Goal: Information Seeking & Learning: Learn about a topic

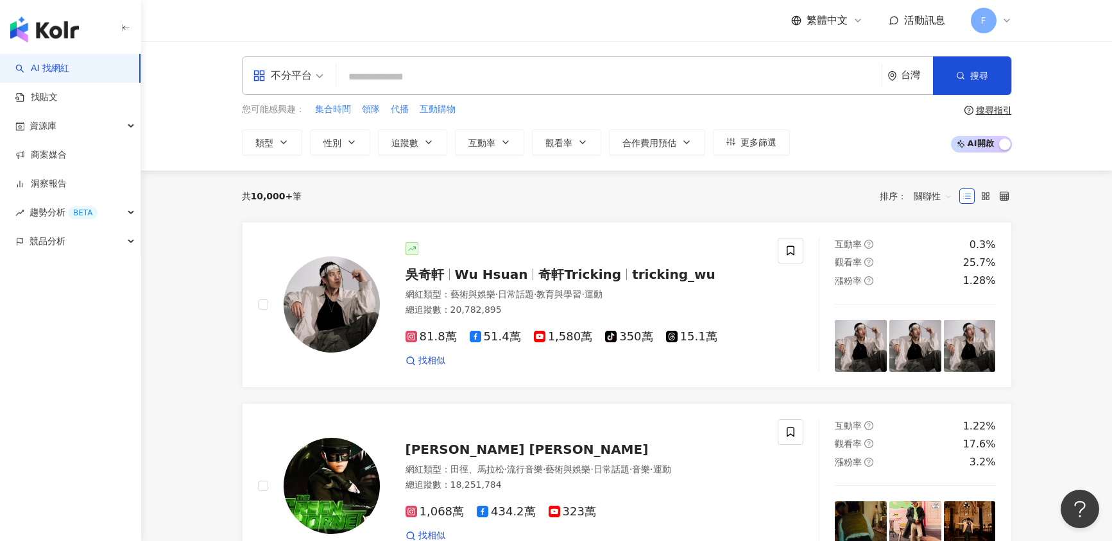
click at [498, 81] on input "search" at bounding box center [608, 77] width 535 height 24
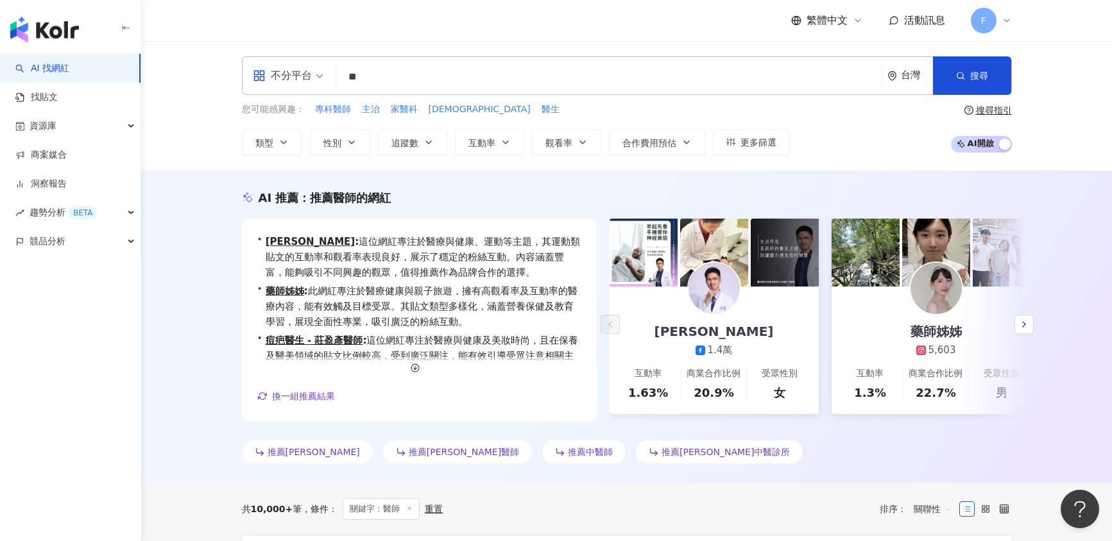
drag, startPoint x: 418, startPoint y: 108, endPoint x: 221, endPoint y: 255, distance: 245.8
click at [221, 255] on div "AI 推薦 ： 推薦醫師的網紅 • 謝炳賢 : 這位網紅專注於醫療與健康、運動等主題，其運動類貼文的互動率和觀看率表現良好，展示了穩定的粉絲互動。內容涵蓋豐富…" at bounding box center [626, 329] width 821 height 279
click at [1031, 325] on button "button" at bounding box center [1023, 324] width 19 height 19
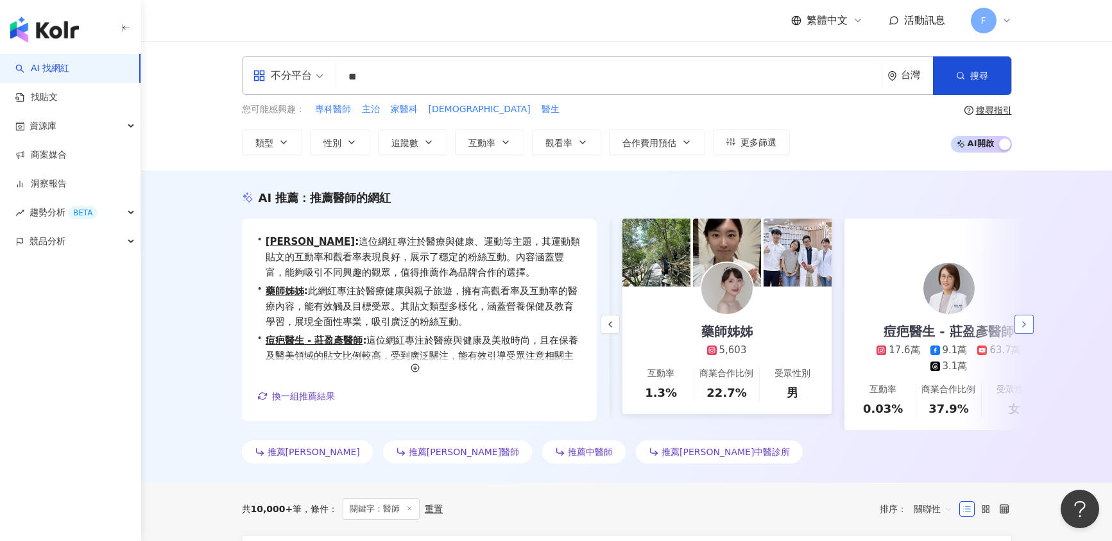
scroll to position [0, 222]
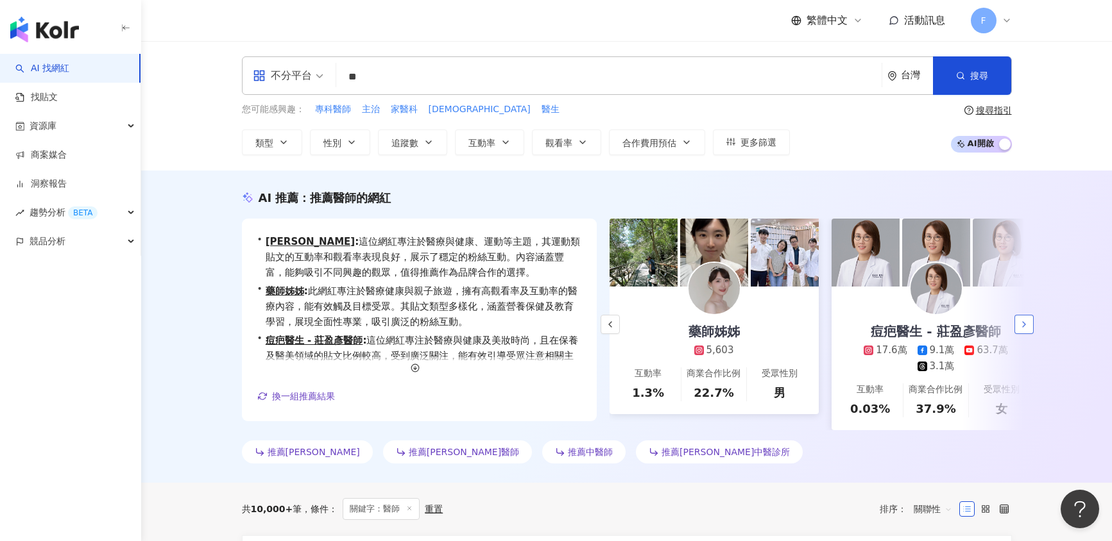
click at [1031, 325] on button "button" at bounding box center [1023, 324] width 19 height 19
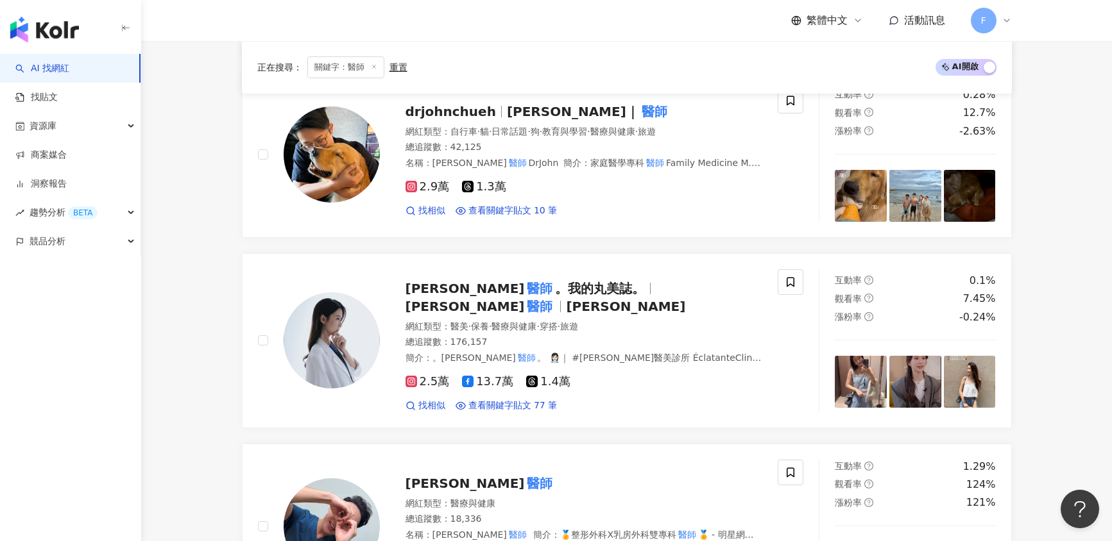
scroll to position [834, 0]
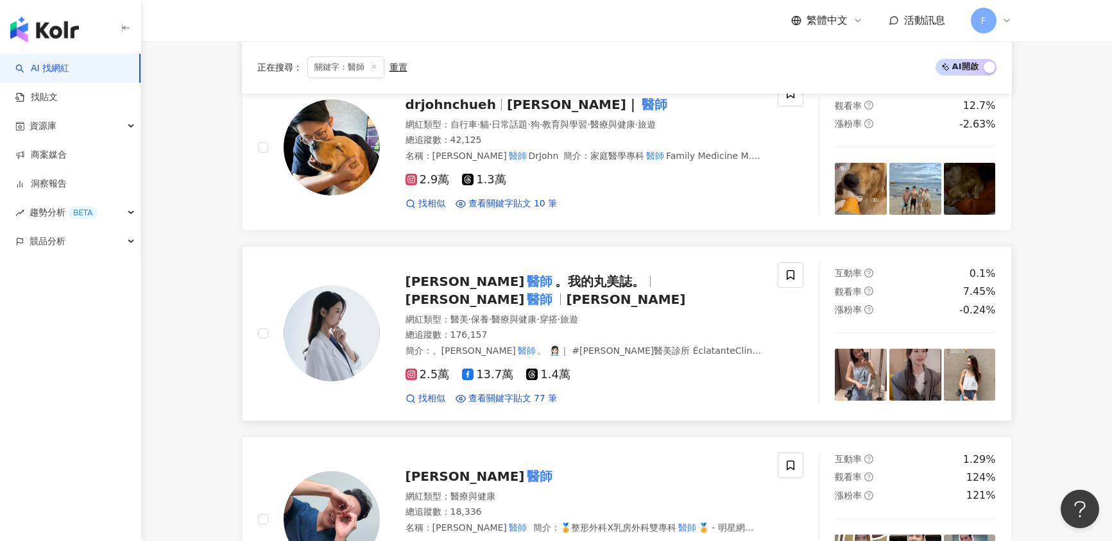
click at [555, 289] on span "。我的丸美誌。" at bounding box center [600, 281] width 90 height 15
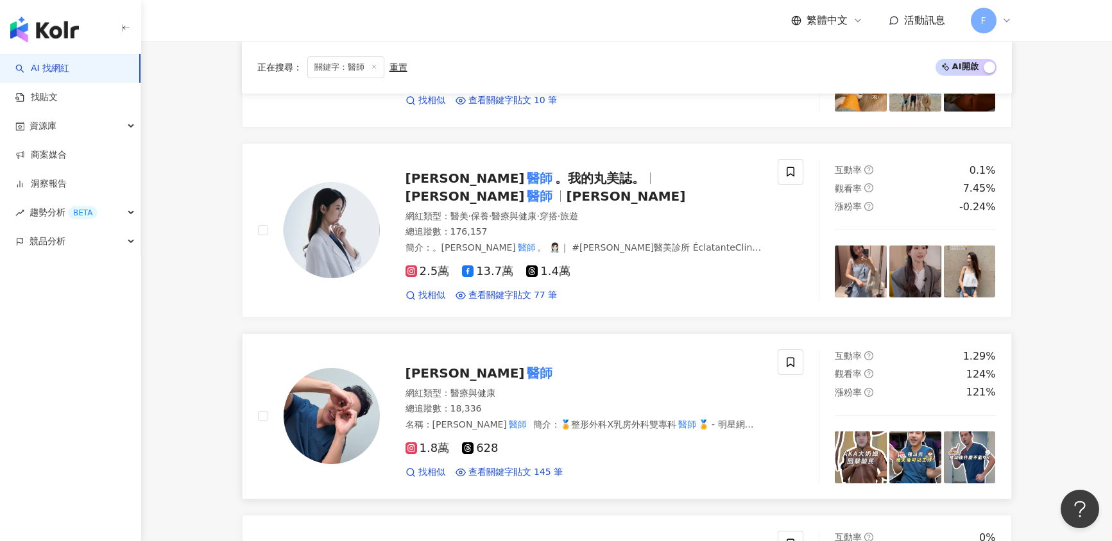
scroll to position [962, 0]
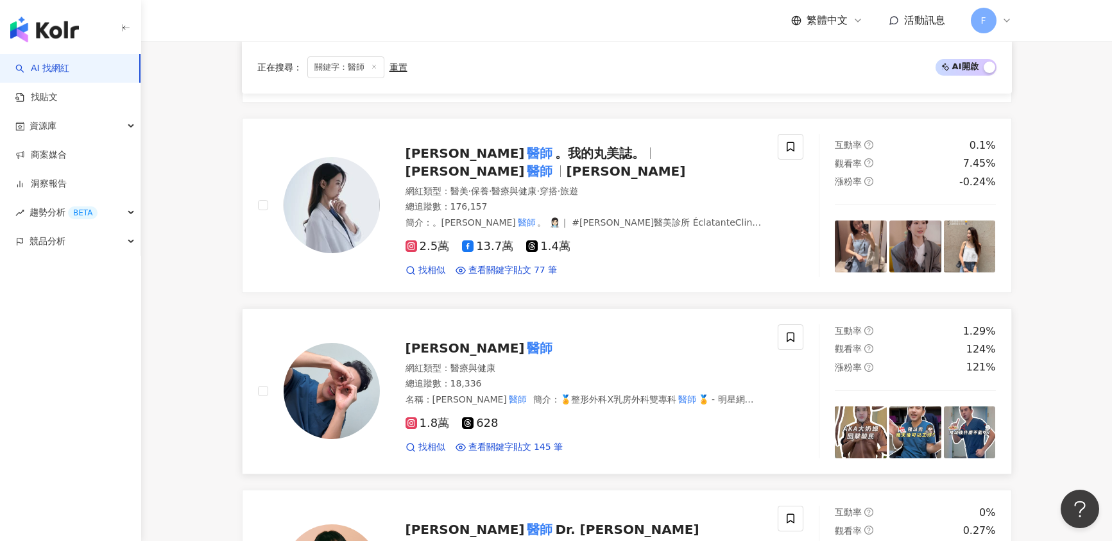
click at [443, 348] on span "張智皓" at bounding box center [464, 348] width 119 height 15
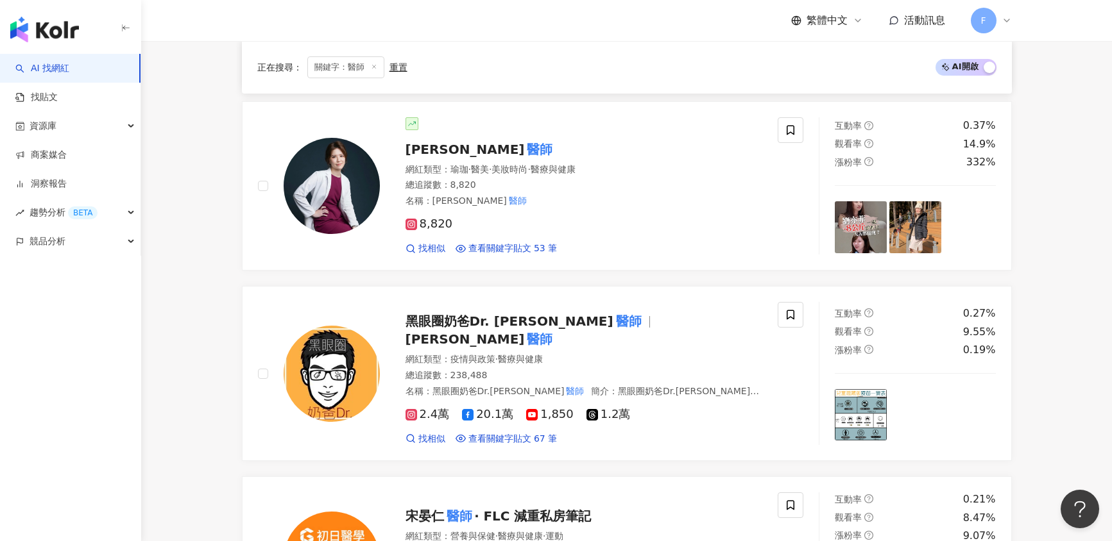
scroll to position [1924, 0]
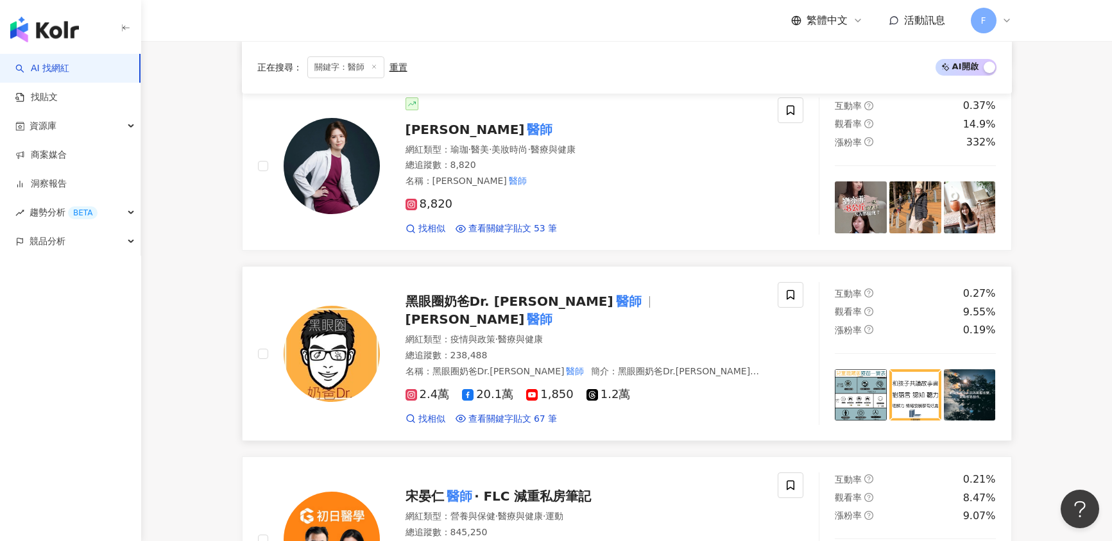
click at [469, 297] on span "黑眼圈奶爸Dr. 徐嘉賢" at bounding box center [509, 301] width 208 height 15
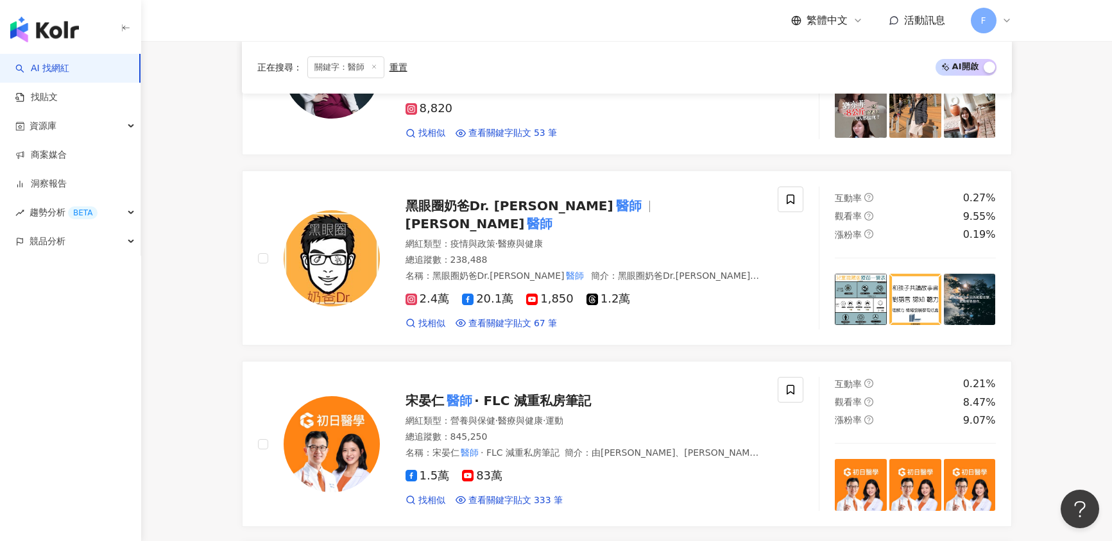
scroll to position [2053, 0]
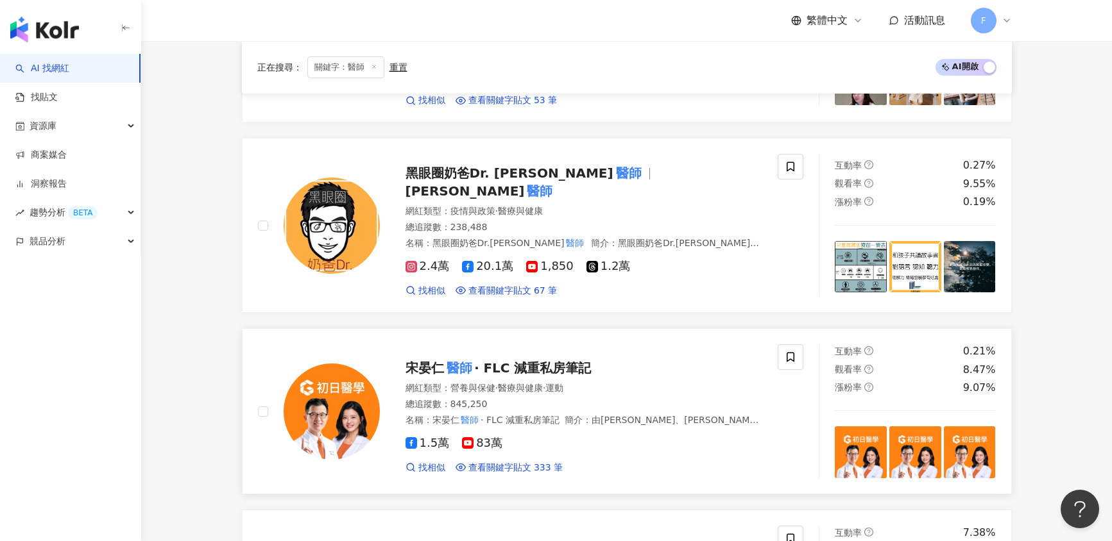
click at [478, 361] on span "‧ FLC 減重私房筆記" at bounding box center [533, 368] width 117 height 15
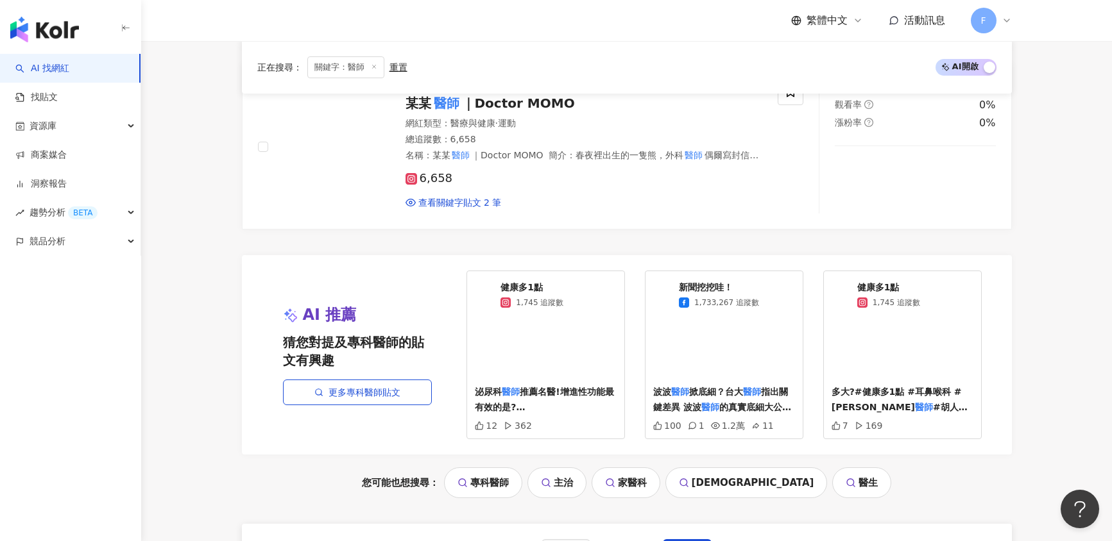
scroll to position [2630, 0]
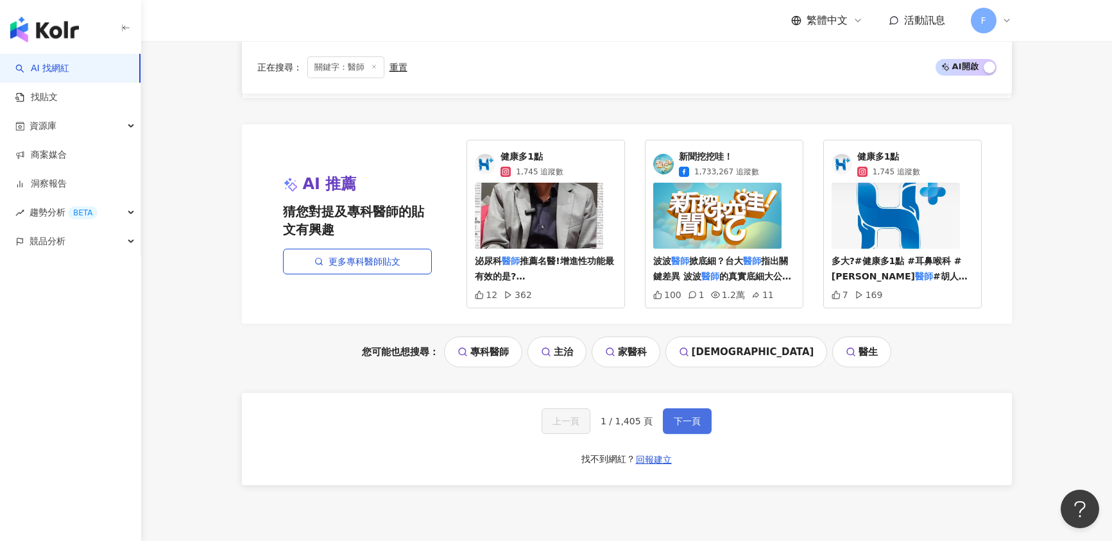
click at [686, 416] on span "下一頁" at bounding box center [687, 421] width 27 height 10
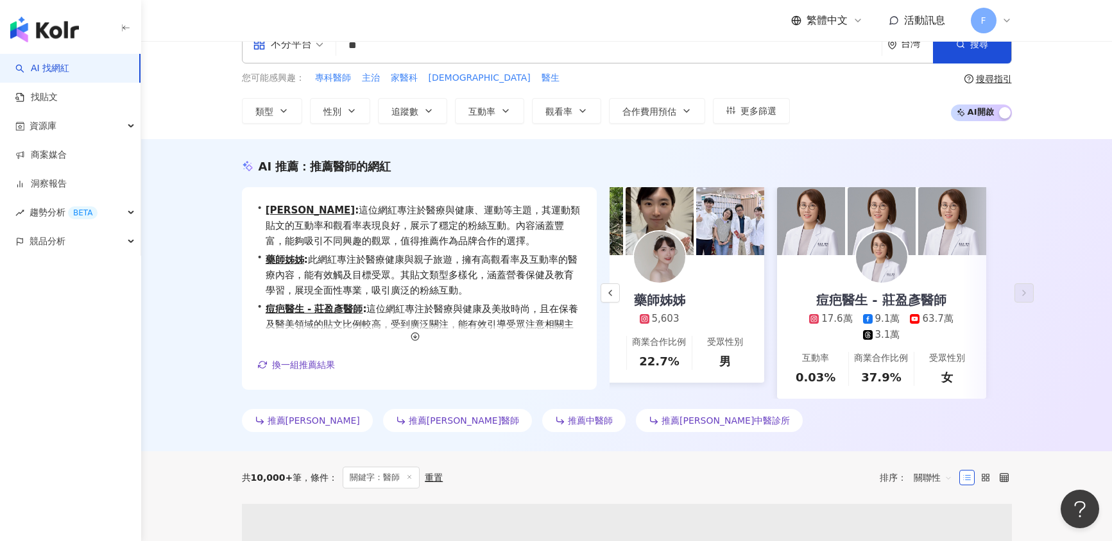
scroll to position [0, 0]
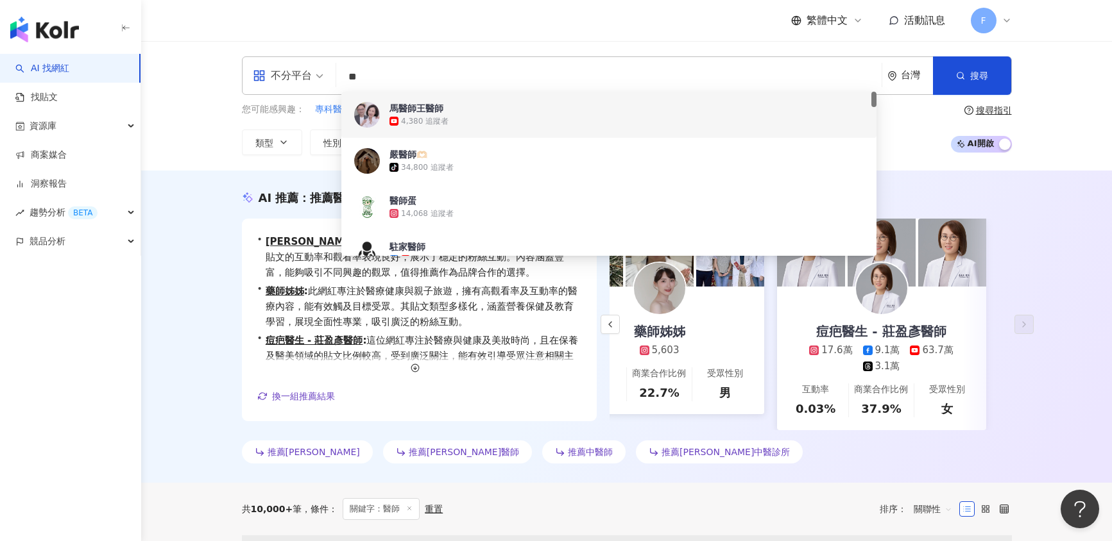
click at [440, 83] on input "**" at bounding box center [608, 77] width 535 height 24
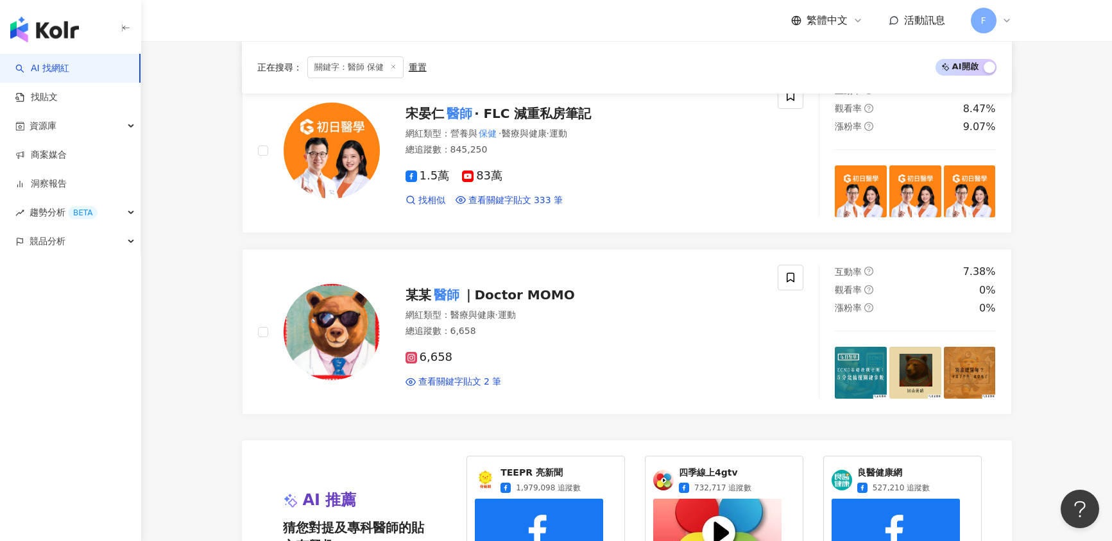
scroll to position [2502, 0]
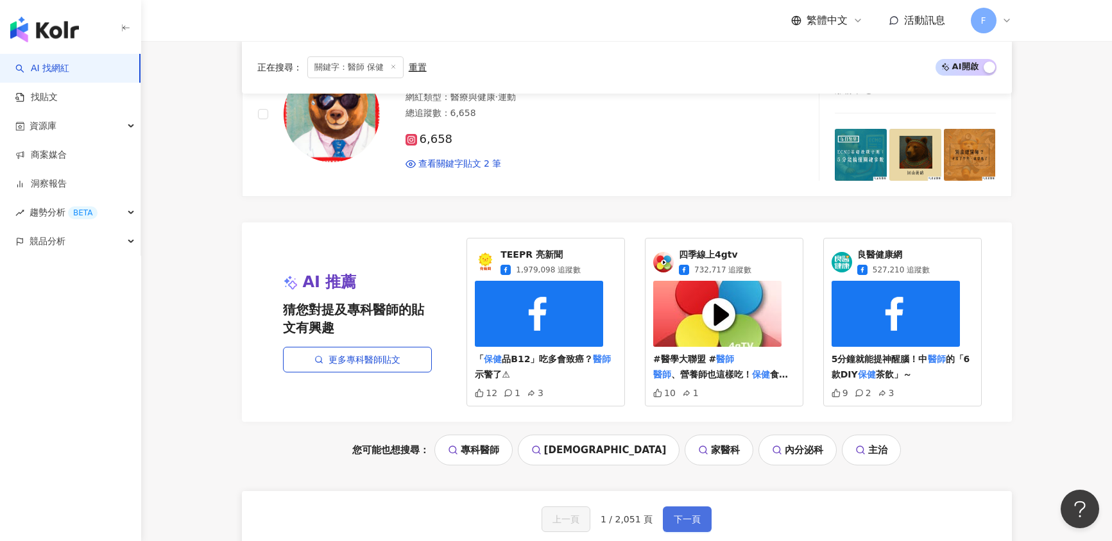
click at [690, 525] on span "下一頁" at bounding box center [687, 519] width 27 height 10
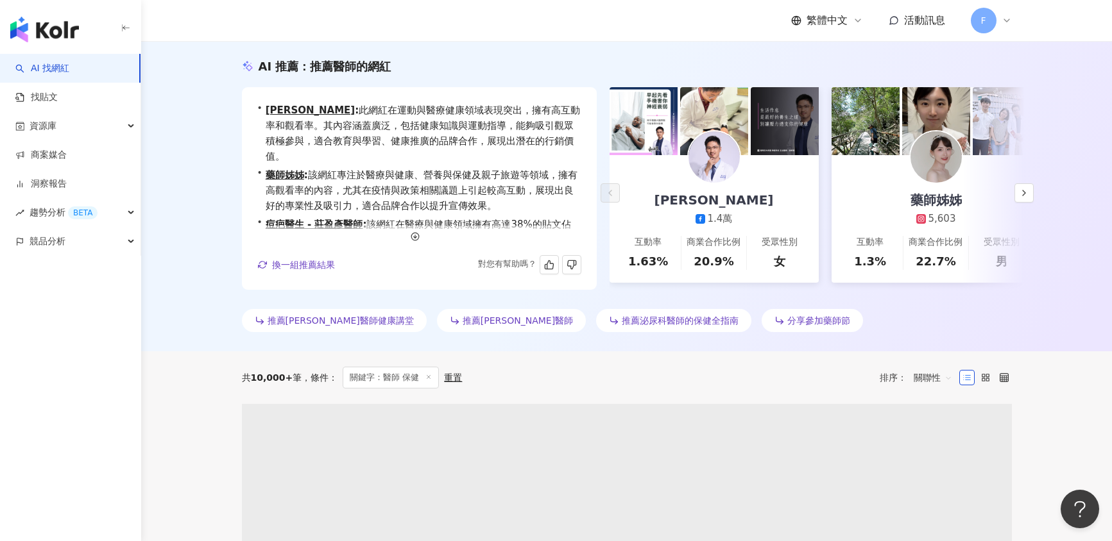
scroll to position [0, 0]
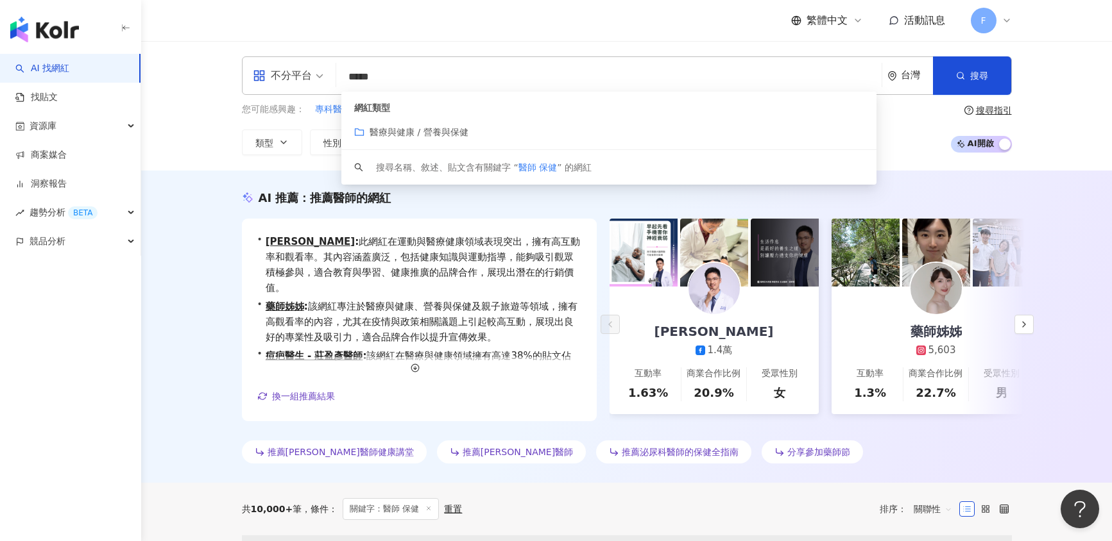
click at [430, 77] on input "*****" at bounding box center [608, 77] width 535 height 24
click at [374, 74] on input "*****" at bounding box center [608, 77] width 535 height 24
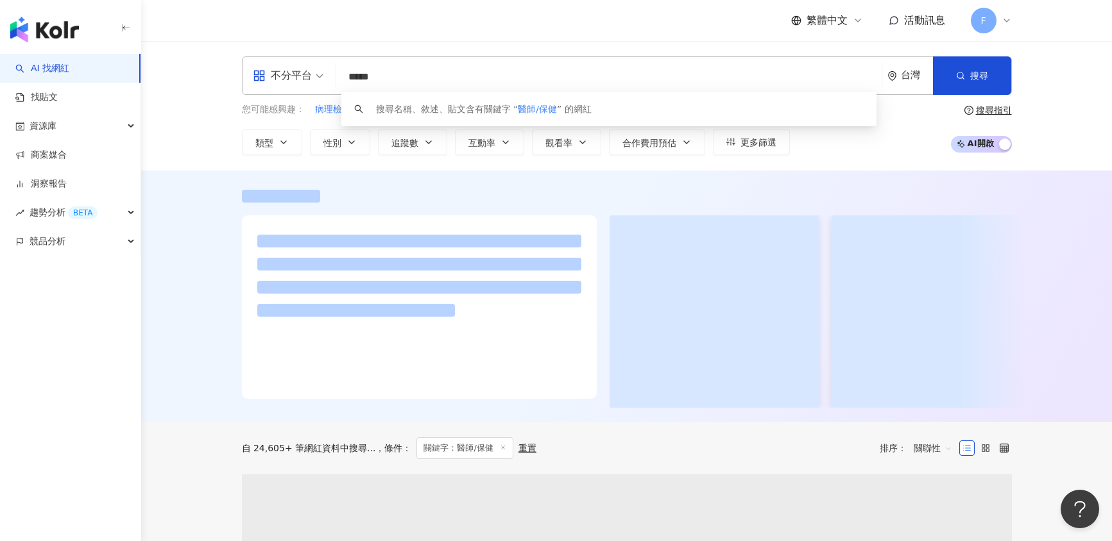
type input "*****"
click at [197, 298] on div at bounding box center [626, 296] width 971 height 251
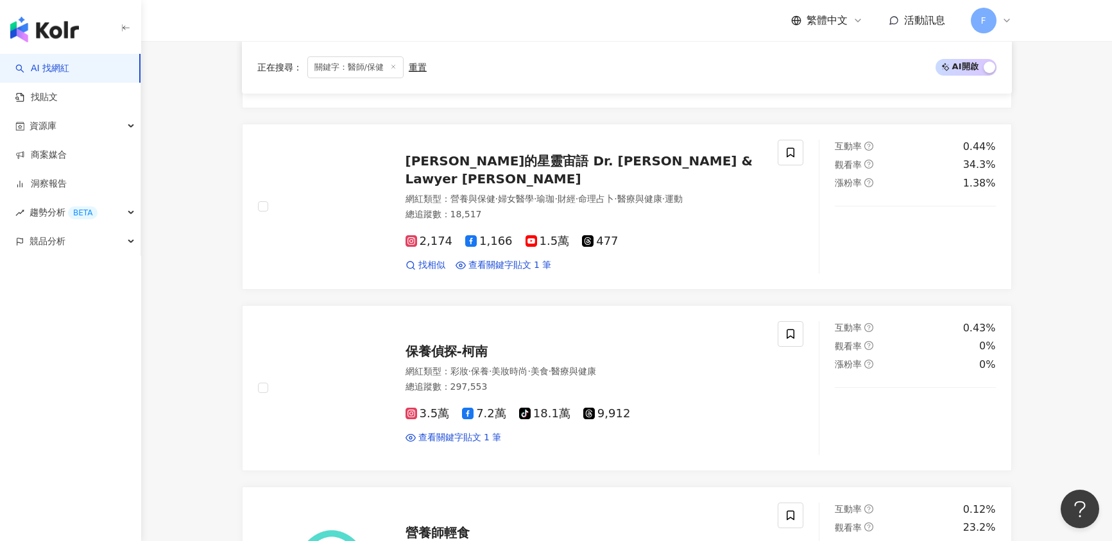
scroll to position [641, 0]
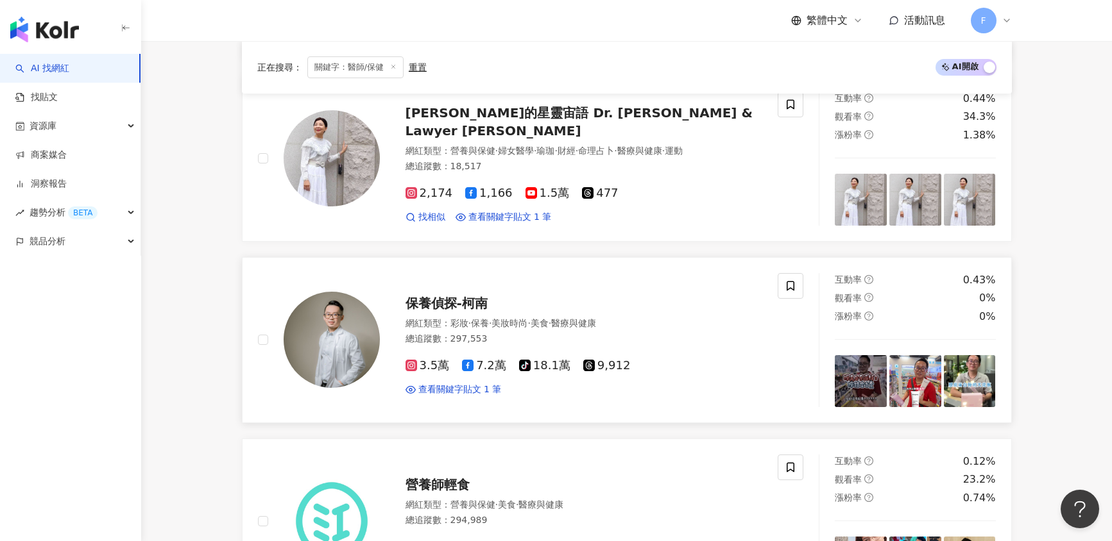
click at [428, 311] on span "保養偵探-柯南" at bounding box center [446, 303] width 82 height 15
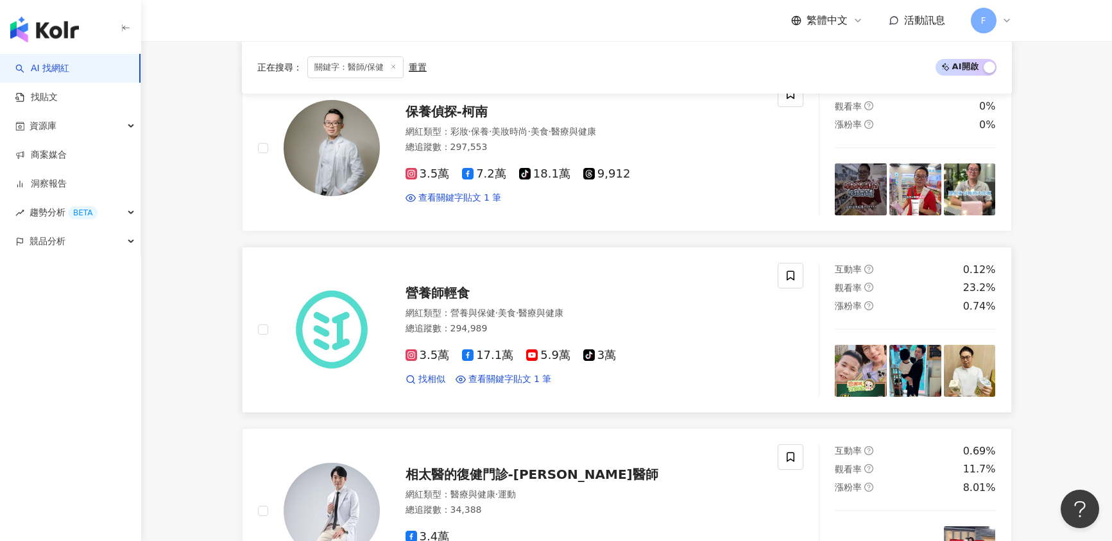
scroll to position [834, 0]
click at [421, 300] on span "營養師輕食" at bounding box center [437, 292] width 64 height 15
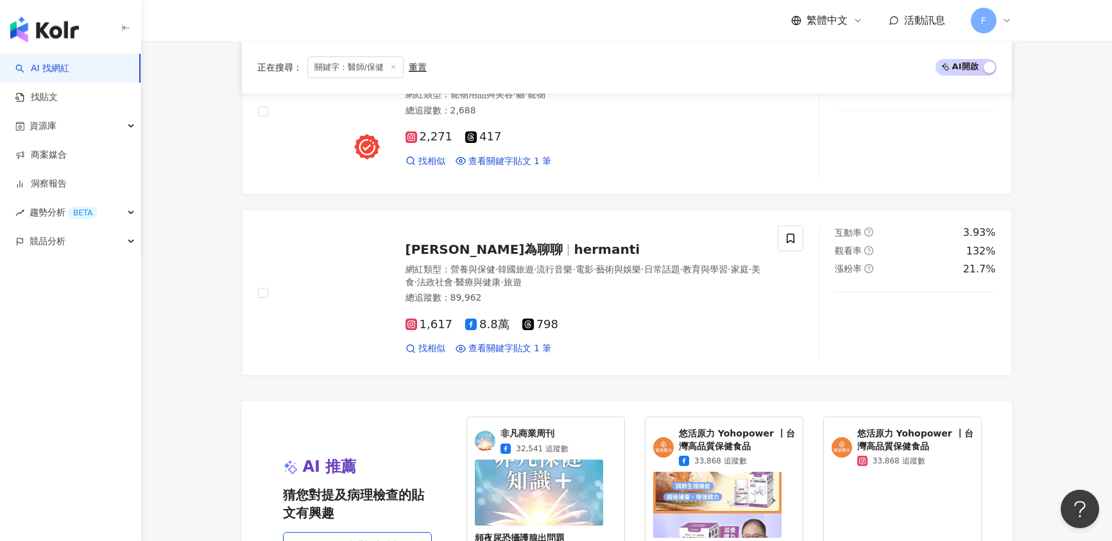
scroll to position [1989, 0]
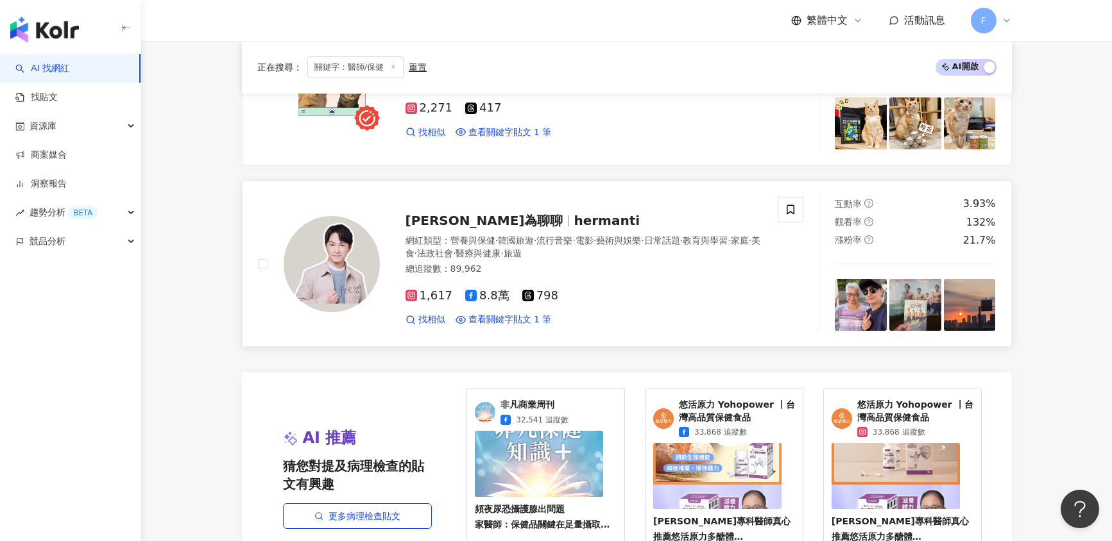
click at [573, 228] on span "hermanti" at bounding box center [606, 220] width 66 height 15
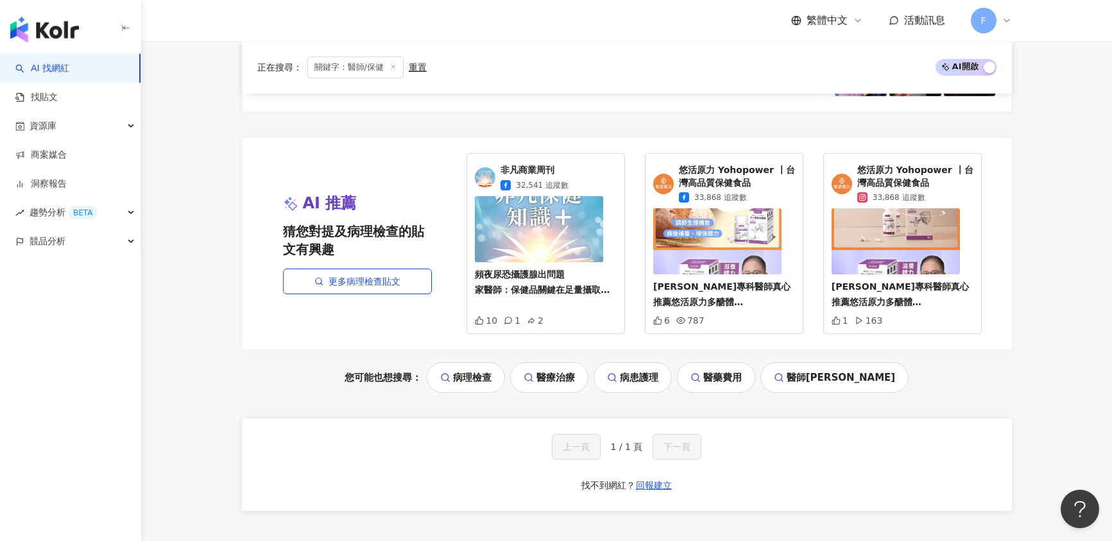
scroll to position [2245, 0]
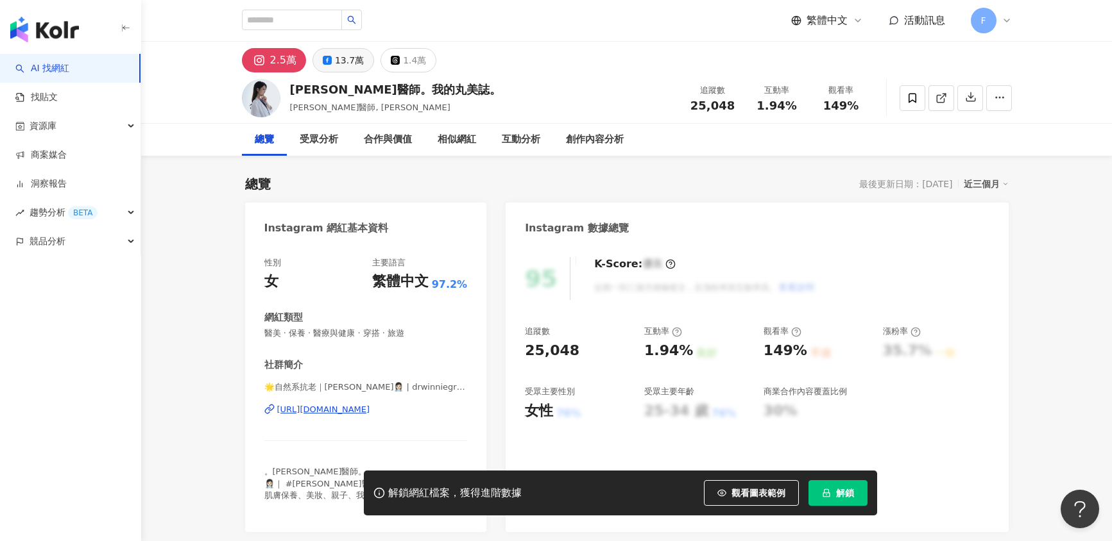
click at [342, 70] on button "13.7萬" at bounding box center [343, 60] width 62 height 24
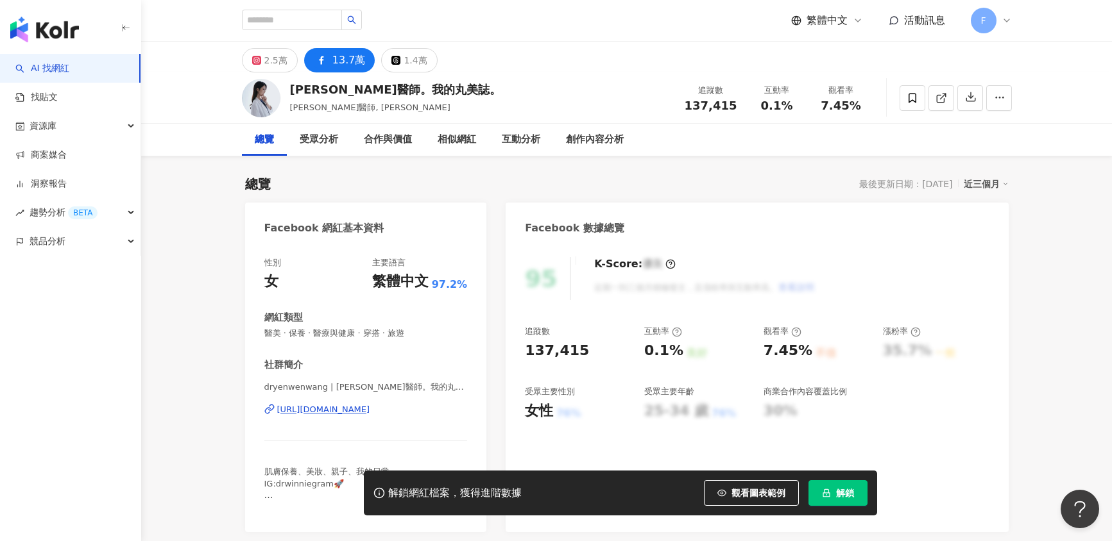
click at [321, 409] on div "https://www.facebook.com/922864014454475" at bounding box center [323, 410] width 93 height 12
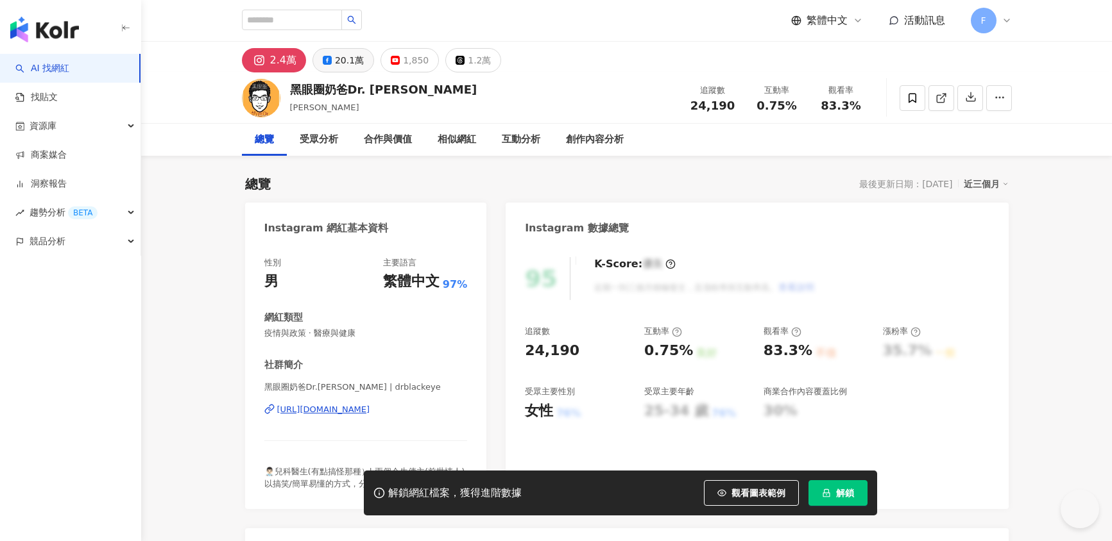
click at [346, 65] on div "20.1萬" at bounding box center [349, 60] width 29 height 18
click at [349, 57] on div "20.1萬" at bounding box center [349, 60] width 29 height 18
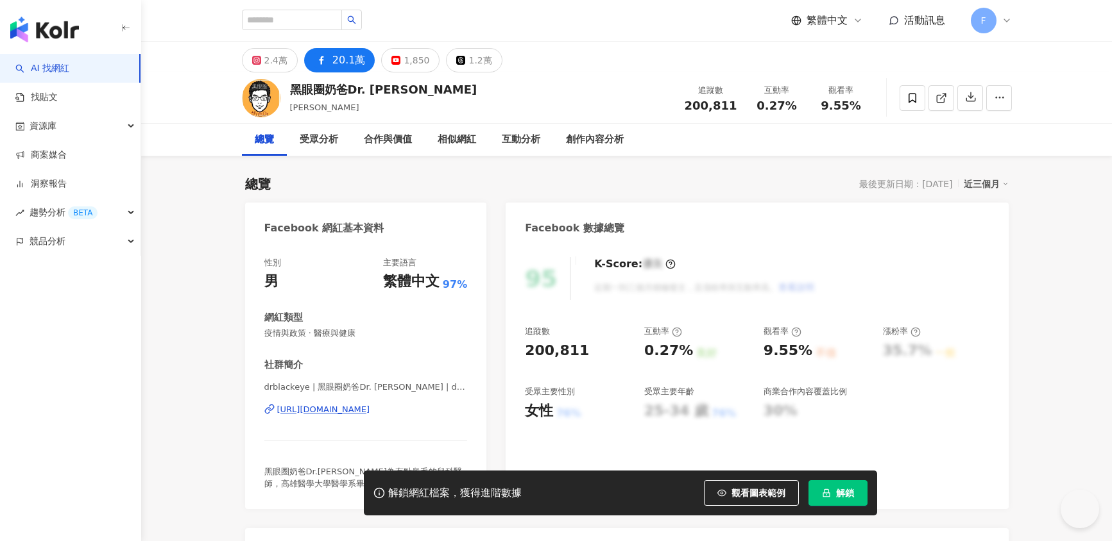
click at [362, 411] on div "https://www.facebook.com/585052978327554" at bounding box center [323, 410] width 93 height 12
click at [357, 409] on div "https://www.facebook.com/585052978327554" at bounding box center [323, 410] width 93 height 12
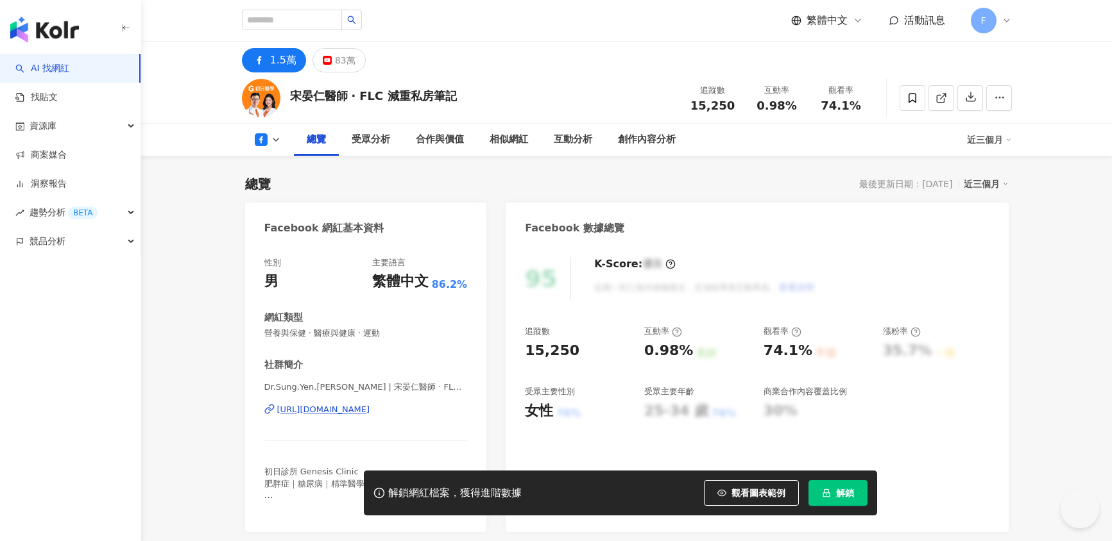
click at [370, 411] on div "[URL][DOMAIN_NAME]" at bounding box center [323, 410] width 93 height 12
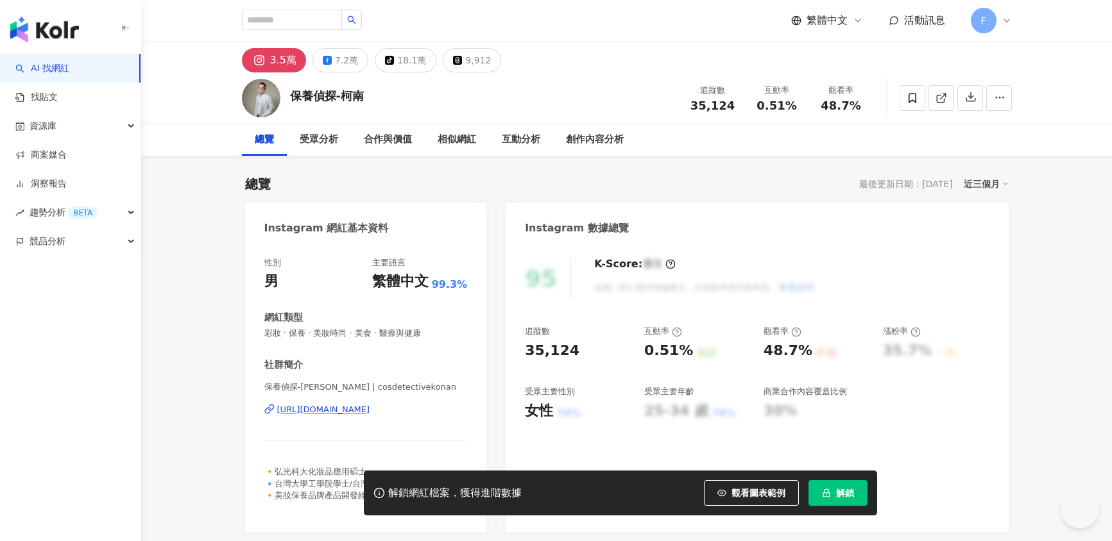
click at [337, 56] on div "7.2萬" at bounding box center [346, 60] width 23 height 18
click at [325, 56] on icon at bounding box center [327, 60] width 9 height 9
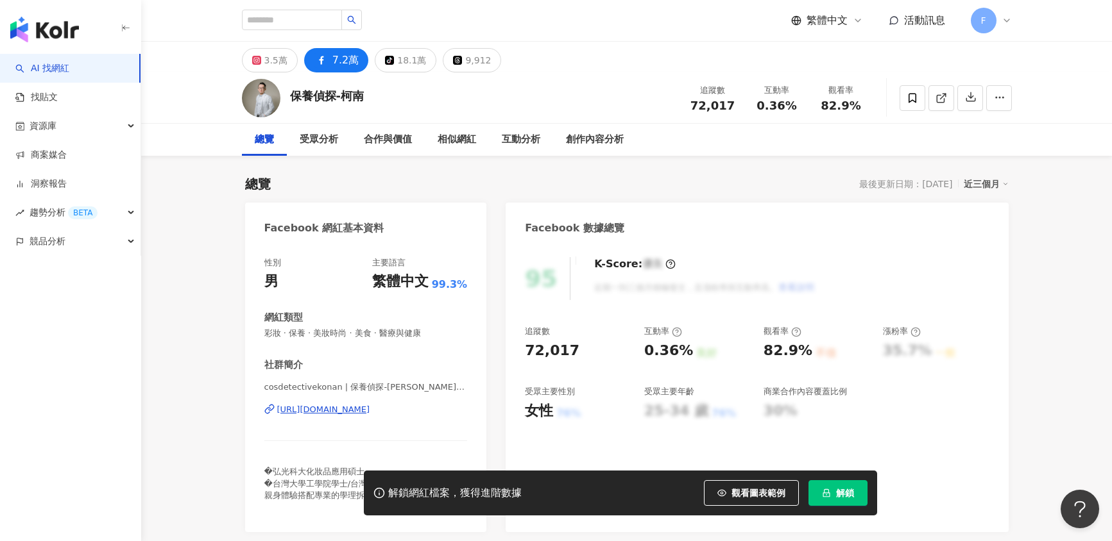
click at [333, 412] on div "https://www.facebook.com/103839049470802" at bounding box center [323, 410] width 93 height 12
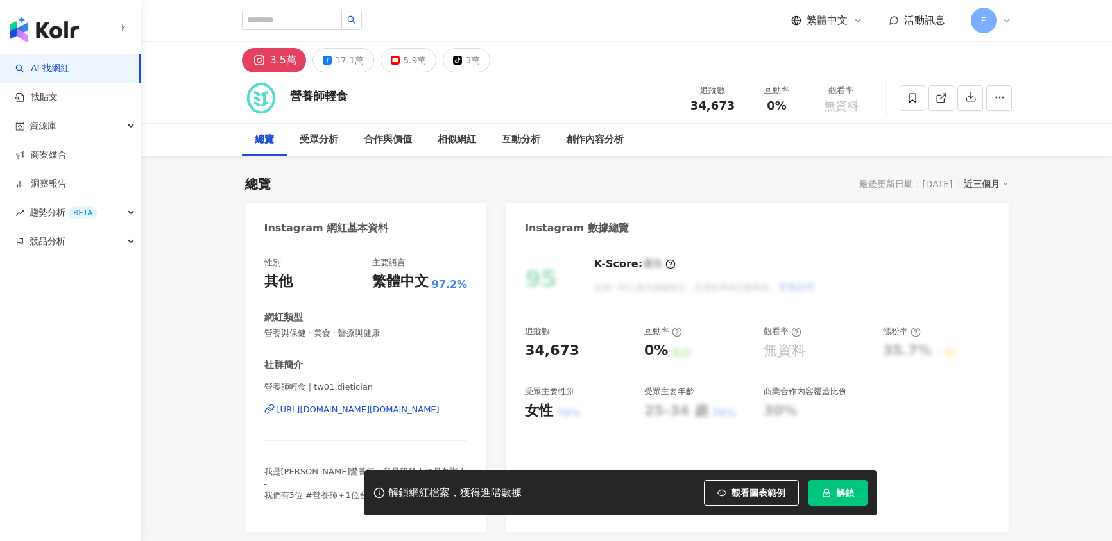
click at [340, 65] on div "17.1萬" at bounding box center [349, 60] width 29 height 18
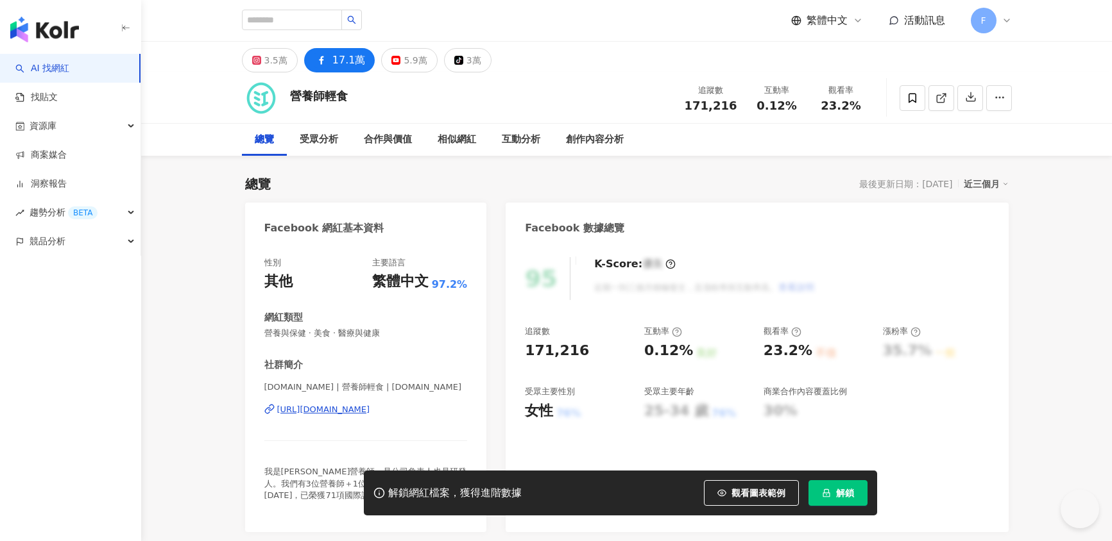
click at [352, 407] on div "https://www.facebook.com/1573190282892389" at bounding box center [323, 410] width 93 height 12
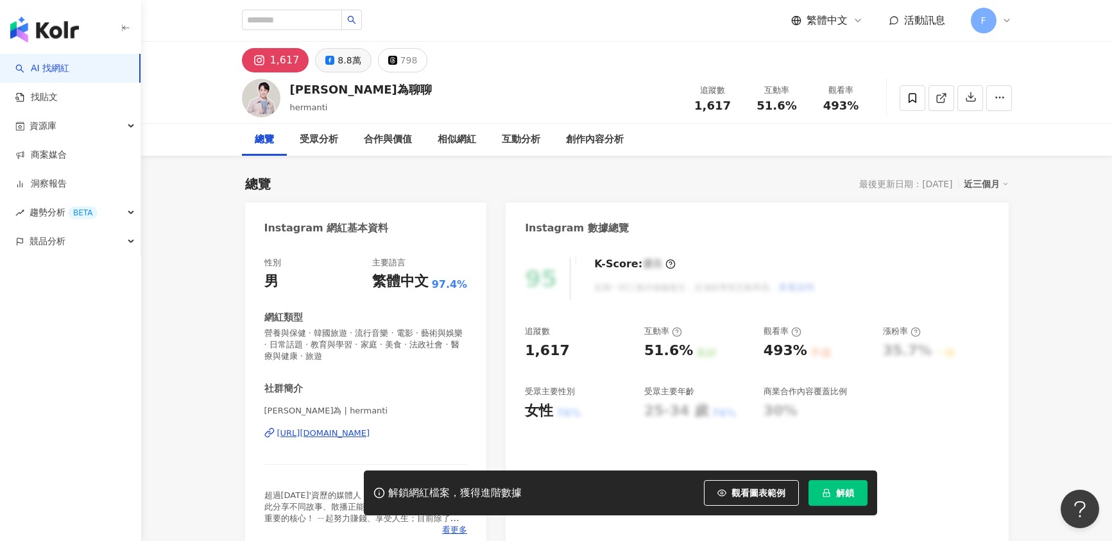
click at [337, 60] on div "8.8萬" at bounding box center [348, 60] width 23 height 18
click at [330, 61] on button "8.8萬" at bounding box center [343, 60] width 56 height 24
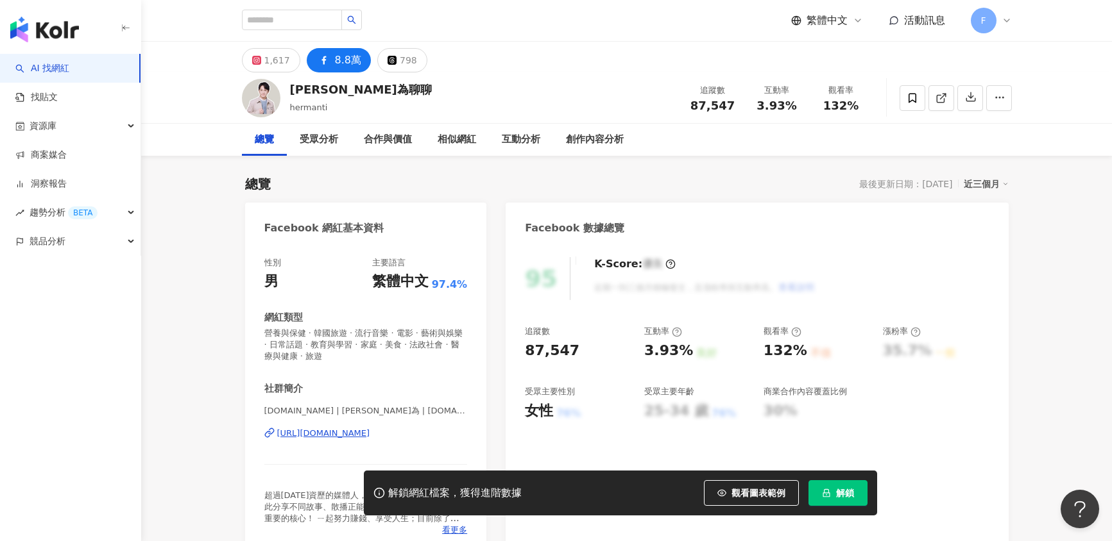
click at [370, 439] on div "[URL][DOMAIN_NAME]" at bounding box center [323, 434] width 93 height 12
